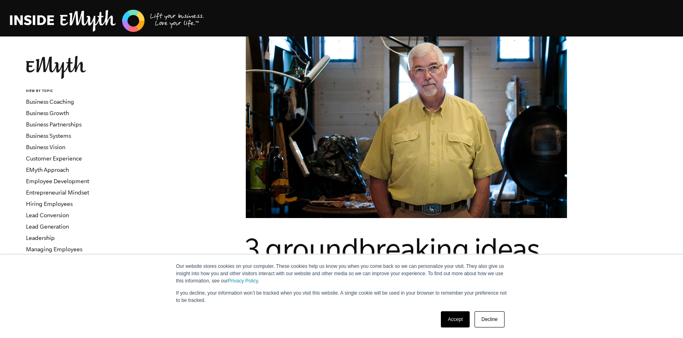
click at [601, 117] on figure at bounding box center [406, 128] width 553 height 182
click at [458, 320] on link "Accept" at bounding box center [455, 319] width 29 height 16
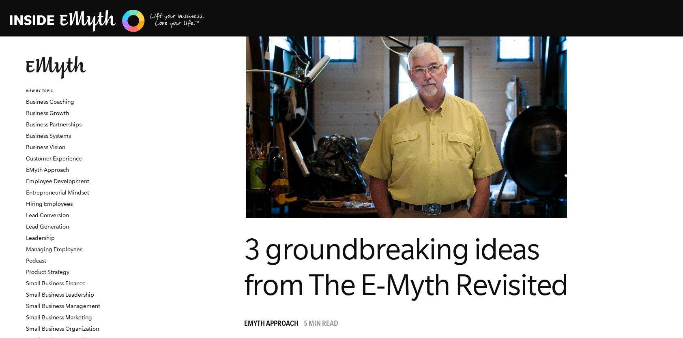
click at [594, 122] on figure at bounding box center [406, 128] width 553 height 182
click at [616, 109] on figure at bounding box center [406, 128] width 553 height 182
click at [63, 133] on link "Business Systems" at bounding box center [48, 136] width 45 height 6
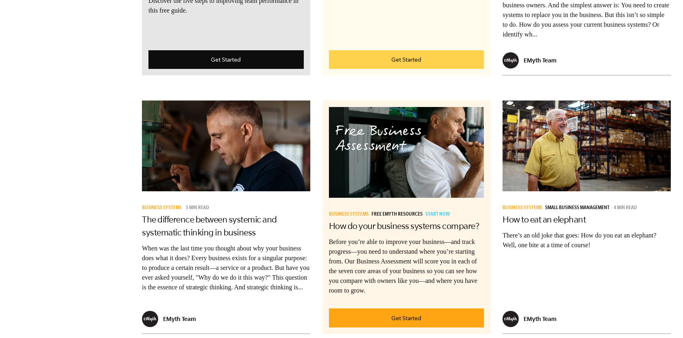
scroll to position [1503, 0]
